Goal: Task Accomplishment & Management: Manage account settings

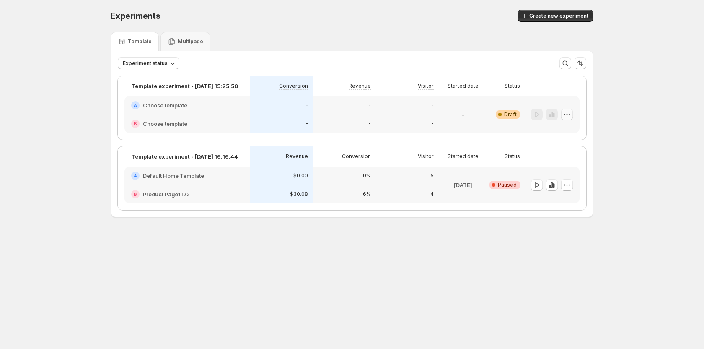
click at [571, 111] on button "button" at bounding box center [567, 114] width 12 height 12
click at [561, 135] on span "Edit" at bounding box center [573, 131] width 61 height 8
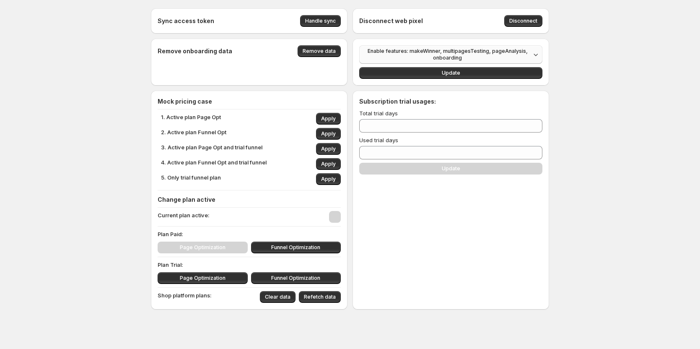
click at [450, 53] on span "Enable features: makeWinner, multipagesTesting, pageAnalysis, onboarding" at bounding box center [447, 54] width 166 height 13
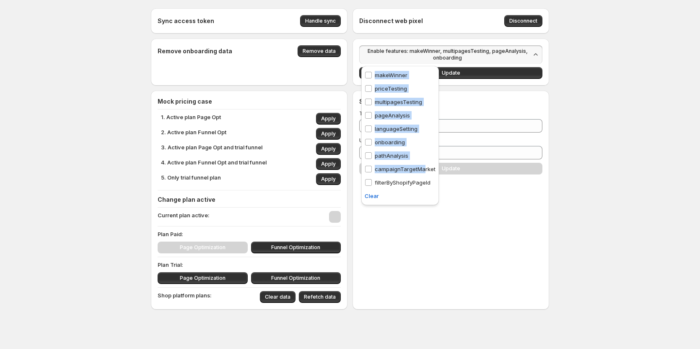
drag, startPoint x: 586, startPoint y: 141, endPoint x: 424, endPoint y: 170, distance: 164.7
click at [424, 170] on div "Sync access token Handle sync Disconnect web pixel Disconnect Remove onboarding…" at bounding box center [350, 177] width 700 height 354
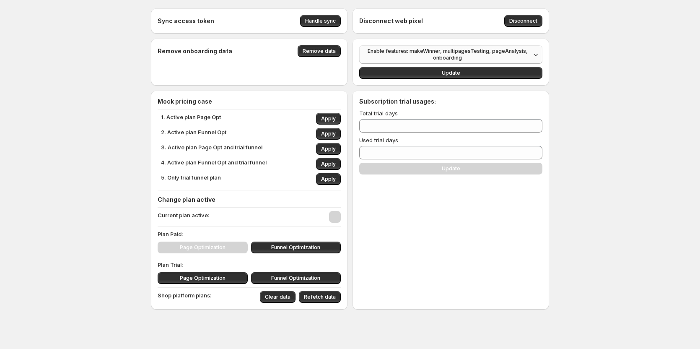
click at [457, 57] on span "Enable features: makeWinner, multipagesTesting, pageAnalysis, onboarding" at bounding box center [447, 54] width 166 height 13
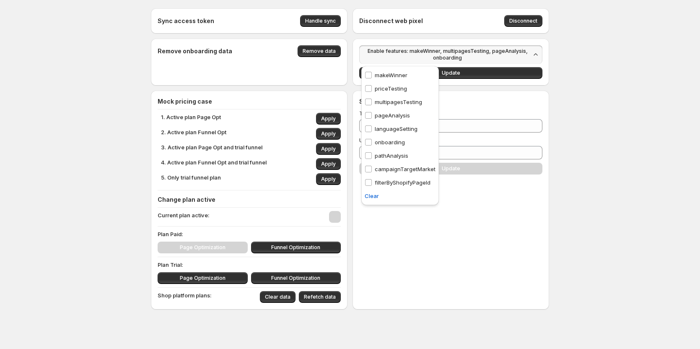
click at [385, 166] on p "campaignTargetMarket" at bounding box center [405, 169] width 61 height 8
click at [502, 72] on button "Update" at bounding box center [450, 73] width 183 height 12
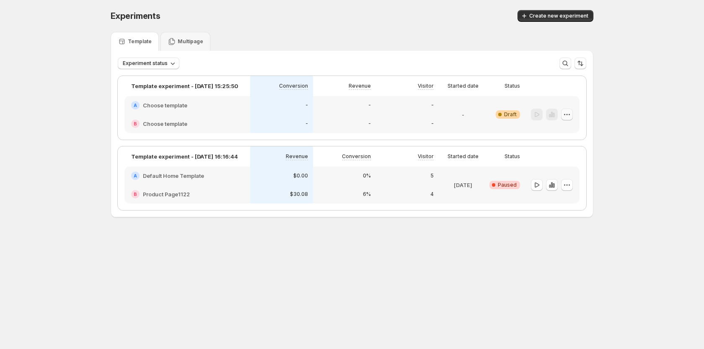
click at [566, 114] on icon "button" at bounding box center [567, 114] width 8 height 8
click at [543, 132] on span "Edit" at bounding box center [547, 131] width 9 height 7
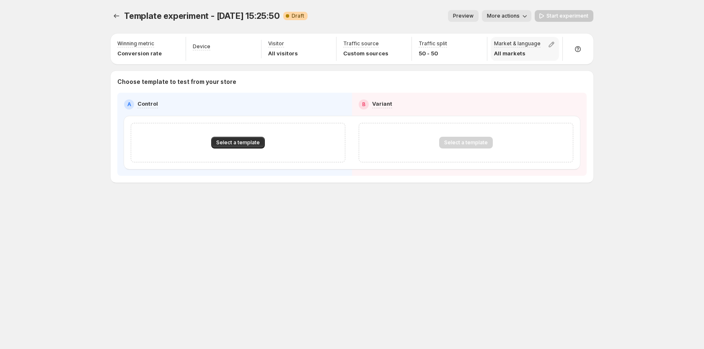
click at [544, 49] on div "Market & language All markets" at bounding box center [525, 49] width 68 height 24
click at [550, 44] on icon "button" at bounding box center [551, 44] width 8 height 8
click at [652, 50] on div "Template experiment - [DATE] 15:25:50. This page is ready Template experiment -…" at bounding box center [352, 174] width 704 height 349
click at [550, 44] on icon "button" at bounding box center [551, 44] width 8 height 8
click at [622, 77] on div "Template experiment - [DATE] 15:25:50. This page is ready Template experiment -…" at bounding box center [352, 174] width 704 height 349
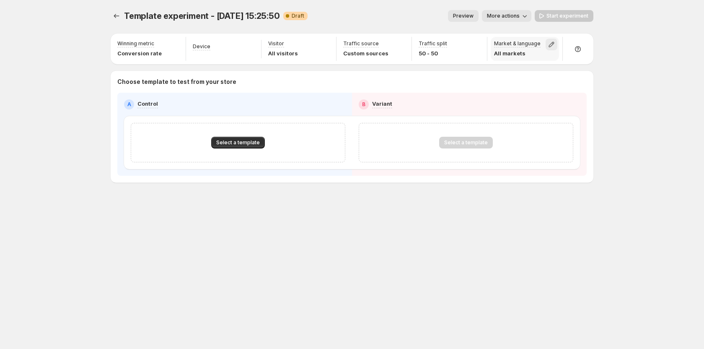
click at [550, 49] on button "button" at bounding box center [551, 45] width 12 height 12
click at [664, 124] on div "Template experiment - [DATE] 15:25:50. This page is ready Template experiment -…" at bounding box center [352, 174] width 704 height 349
click at [550, 44] on icon "button" at bounding box center [551, 44] width 8 height 8
